Goal: Information Seeking & Learning: Learn about a topic

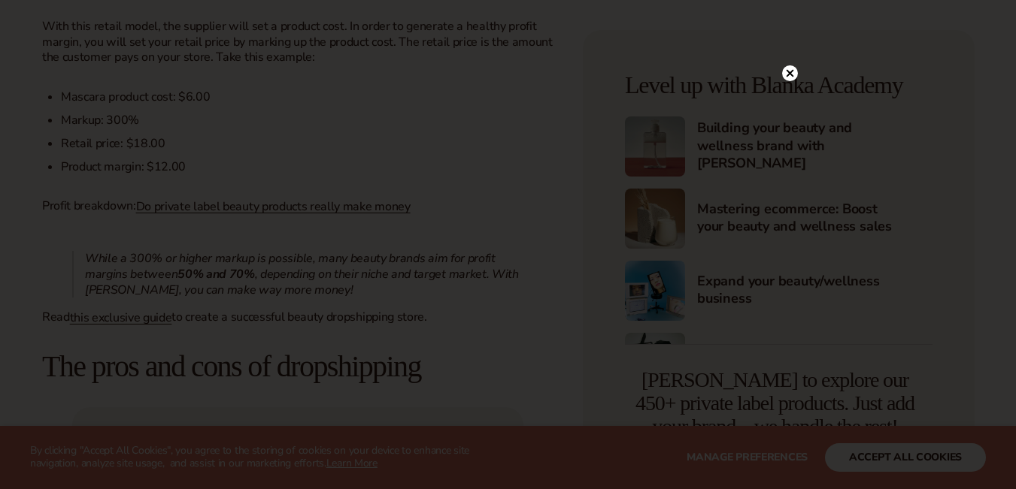
scroll to position [1462, 0]
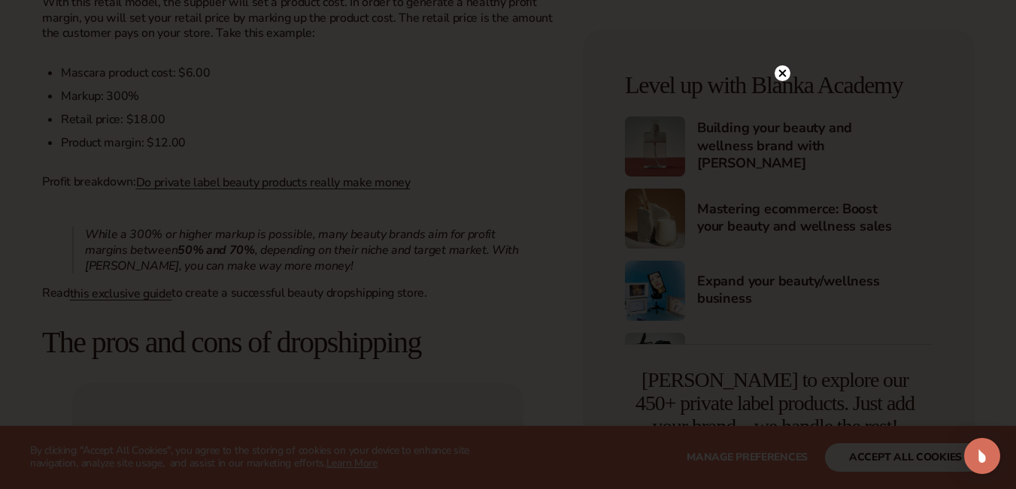
click at [779, 66] on circle at bounding box center [782, 73] width 16 height 16
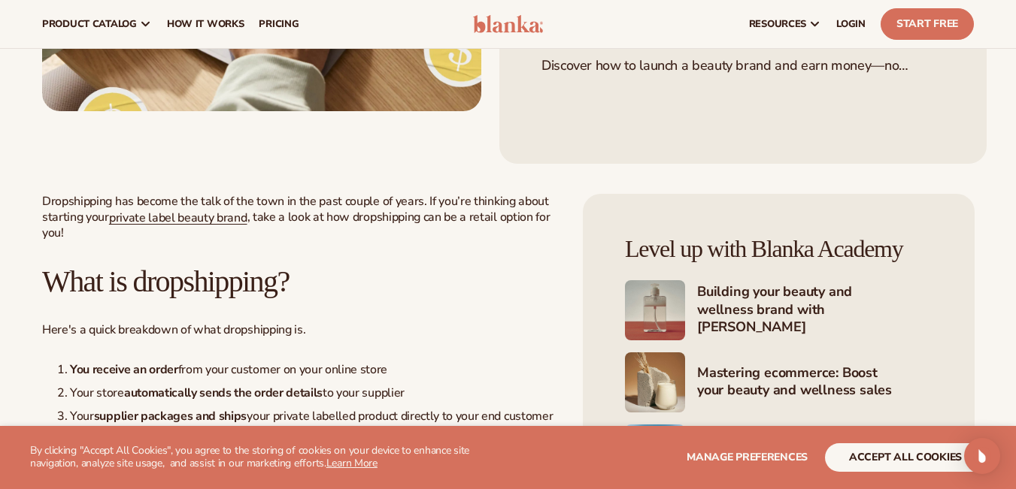
scroll to position [436, 0]
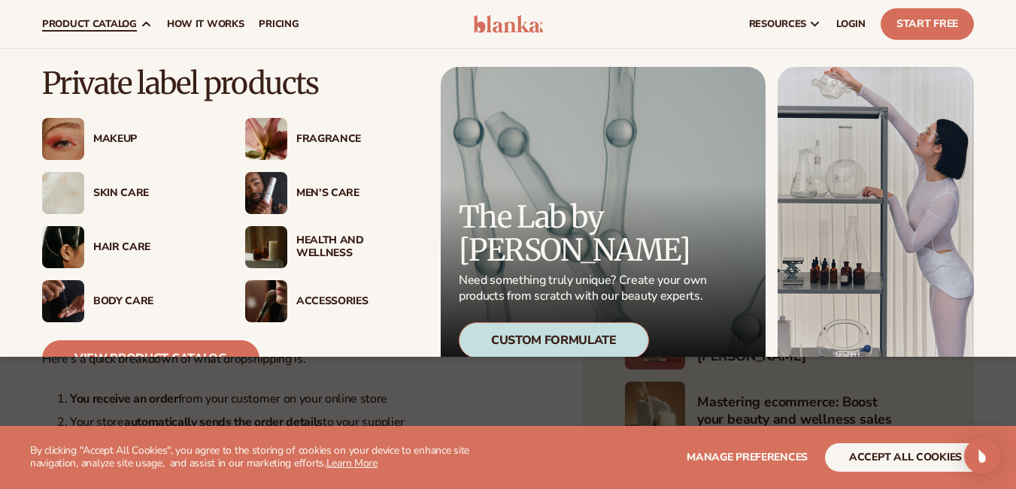
click at [112, 135] on div "Makeup" at bounding box center [154, 139] width 122 height 13
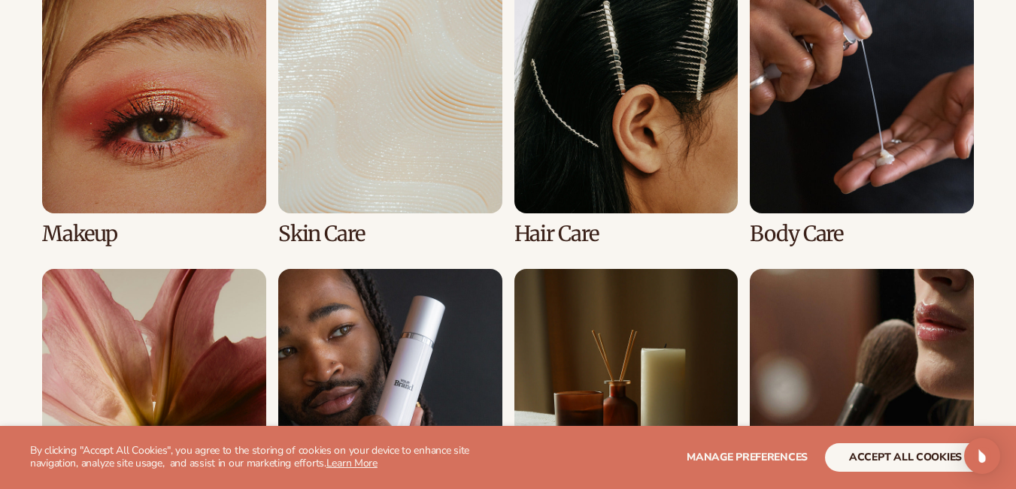
scroll to position [1149, 0]
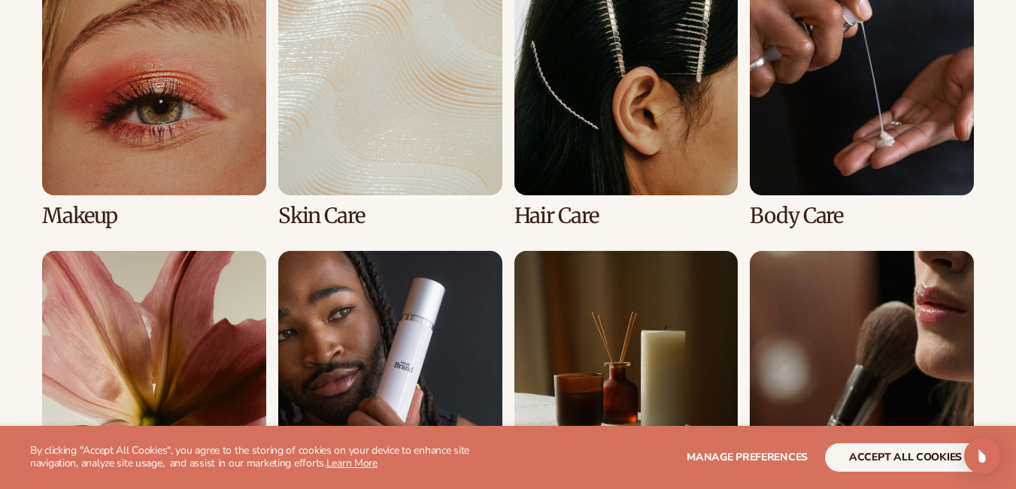
click at [177, 101] on link "1 / 8" at bounding box center [154, 99] width 224 height 256
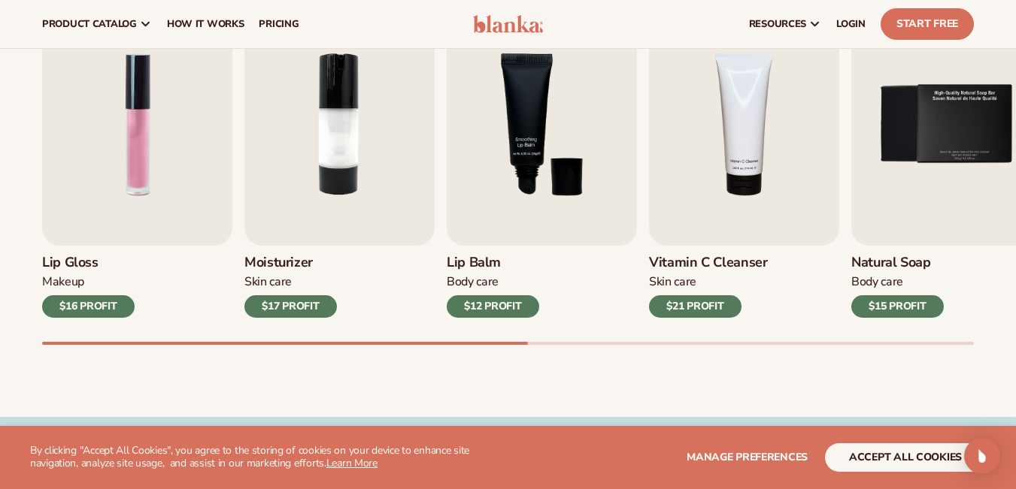
scroll to position [520, 0]
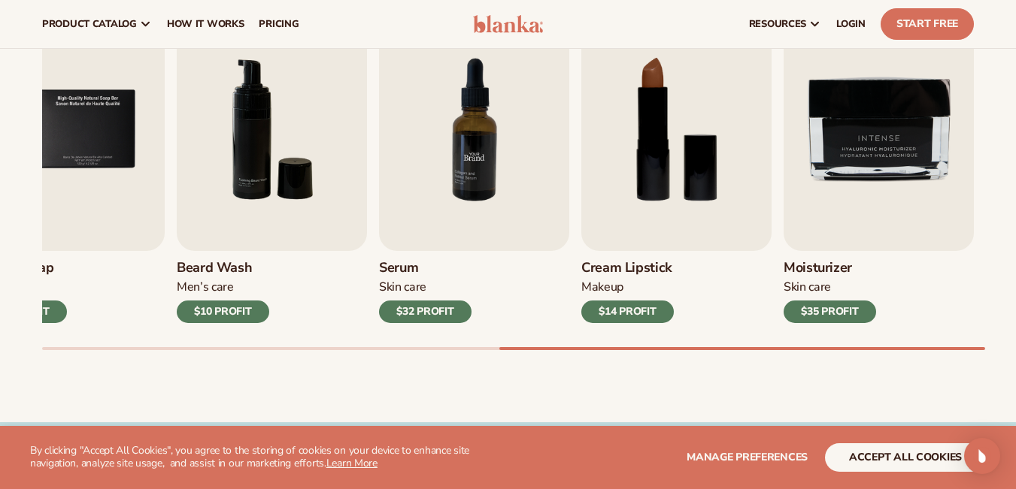
click at [404, 162] on img "7 / 9" at bounding box center [474, 129] width 190 height 243
click at [456, 168] on img "7 / 9" at bounding box center [474, 129] width 190 height 243
click at [483, 102] on img "7 / 9" at bounding box center [474, 129] width 190 height 243
click at [395, 274] on h3 "Serum" at bounding box center [425, 268] width 92 height 17
click at [398, 264] on h3 "Serum" at bounding box center [425, 268] width 92 height 17
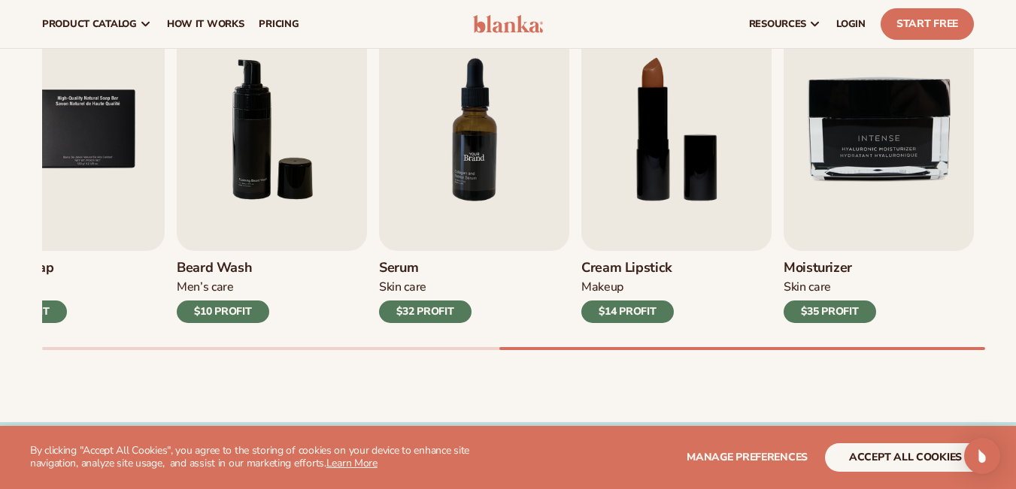
click at [454, 171] on img "7 / 9" at bounding box center [474, 129] width 190 height 243
click at [475, 151] on img "7 / 9" at bounding box center [474, 129] width 190 height 243
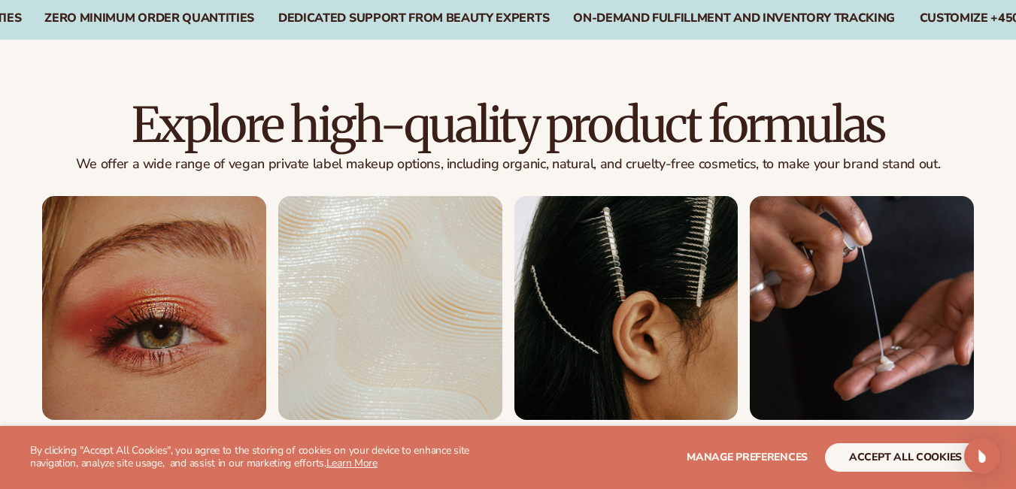
scroll to position [1269, 0]
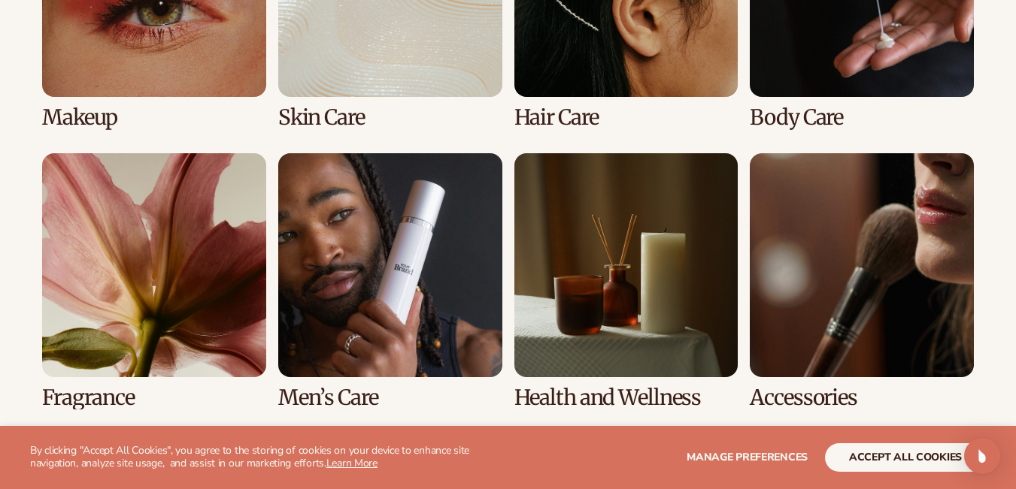
click at [410, 251] on link "6 / 8" at bounding box center [390, 281] width 224 height 256
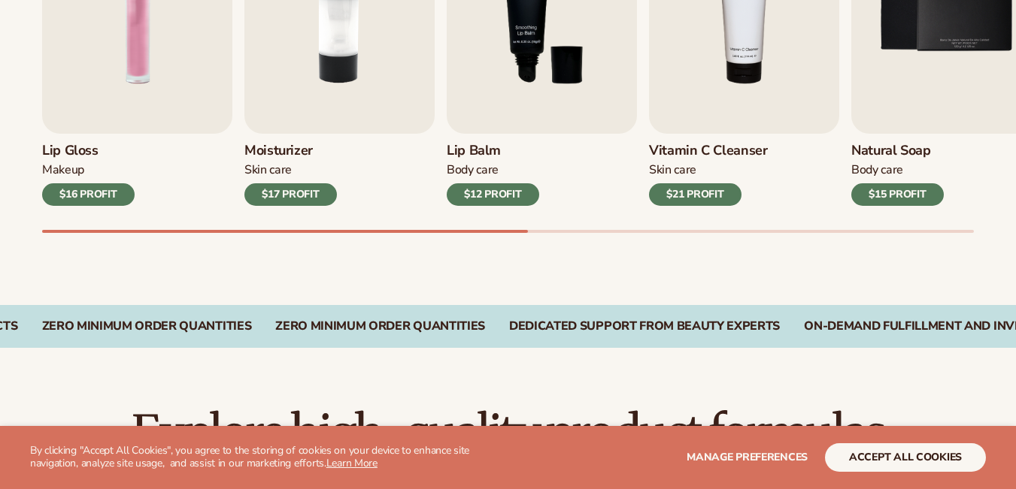
scroll to position [640, 0]
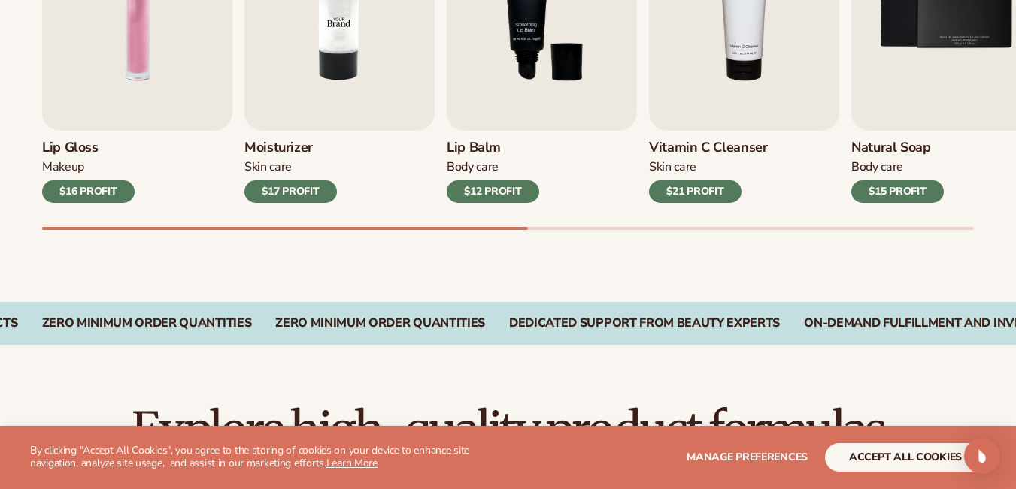
click at [338, 79] on img "2 / 9" at bounding box center [339, 9] width 190 height 243
click at [335, 64] on img "2 / 9" at bounding box center [339, 9] width 190 height 243
click at [292, 193] on div "$17 PROFIT" at bounding box center [290, 191] width 92 height 23
click at [529, 79] on img "3 / 9" at bounding box center [542, 9] width 190 height 243
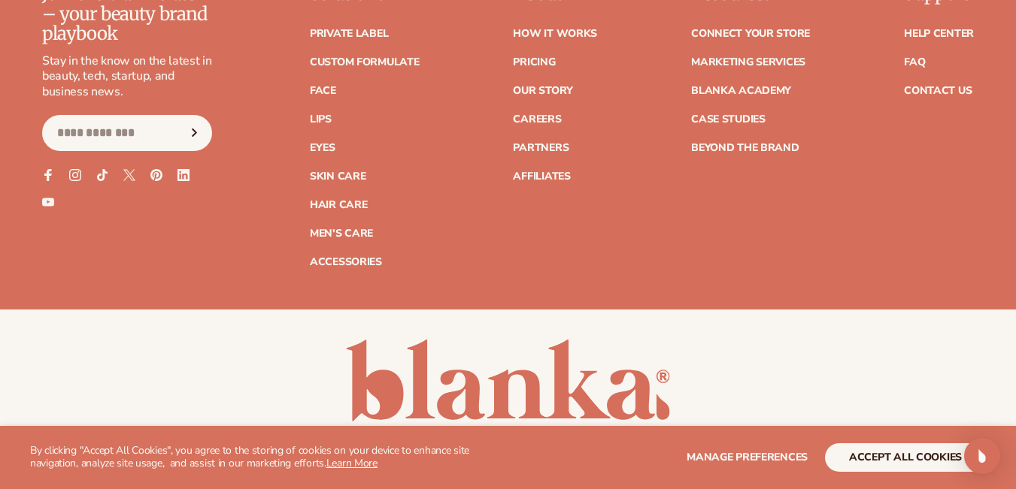
scroll to position [2715, 0]
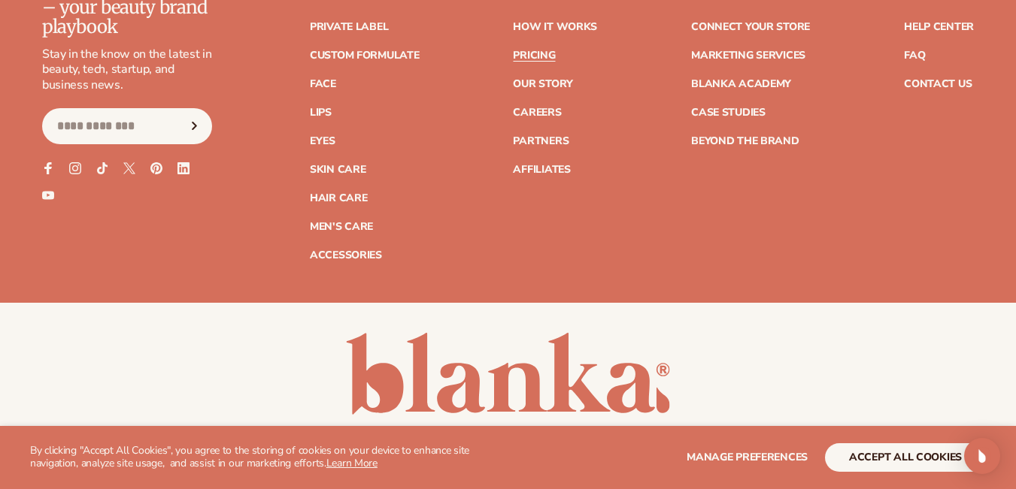
click at [533, 51] on link "Pricing" at bounding box center [534, 55] width 42 height 11
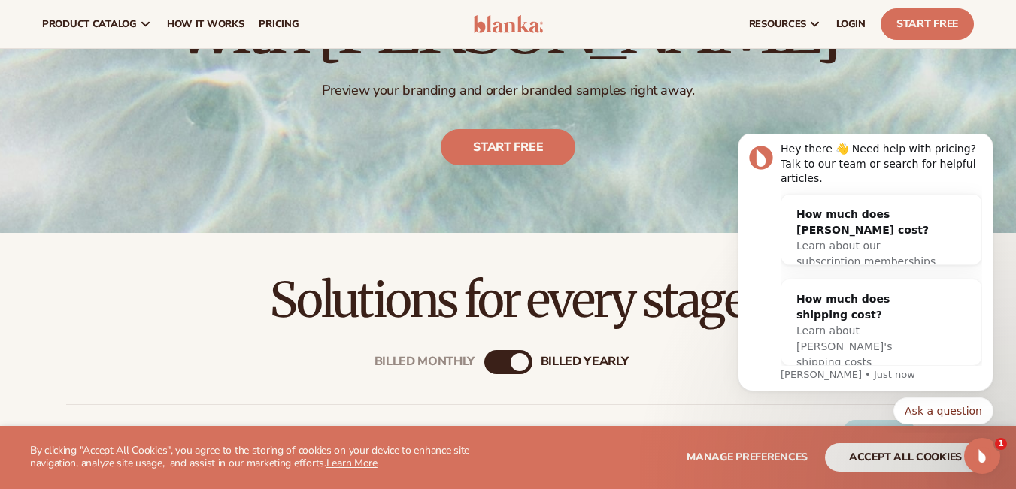
scroll to position [204, 0]
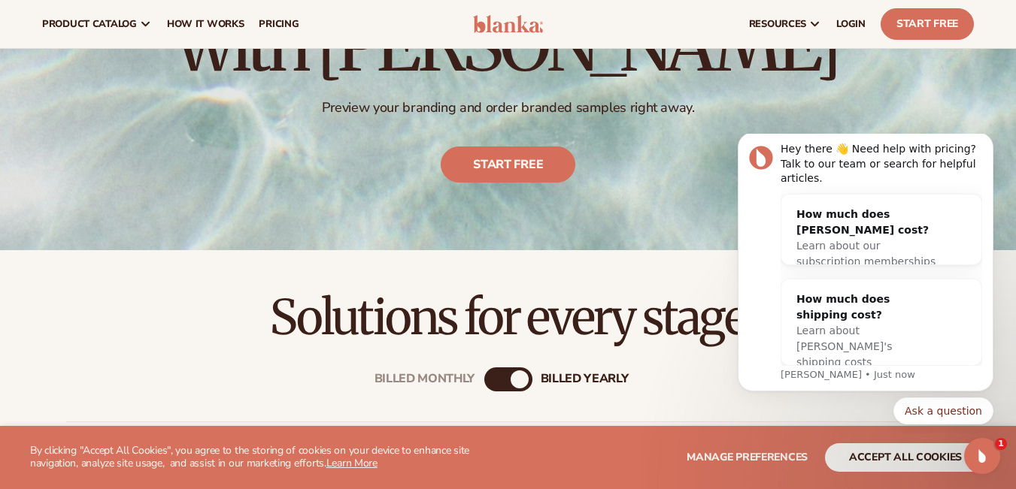
click at [519, 371] on div "billed Yearly" at bounding box center [519, 380] width 18 height 18
click at [516, 383] on div "billed Yearly" at bounding box center [519, 380] width 18 height 18
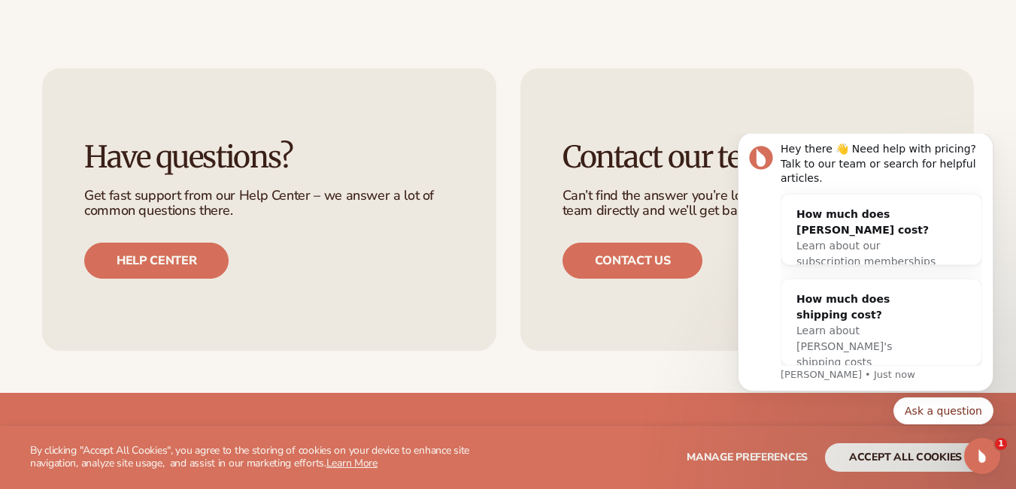
scroll to position [2763, 0]
